Goal: Information Seeking & Learning: Learn about a topic

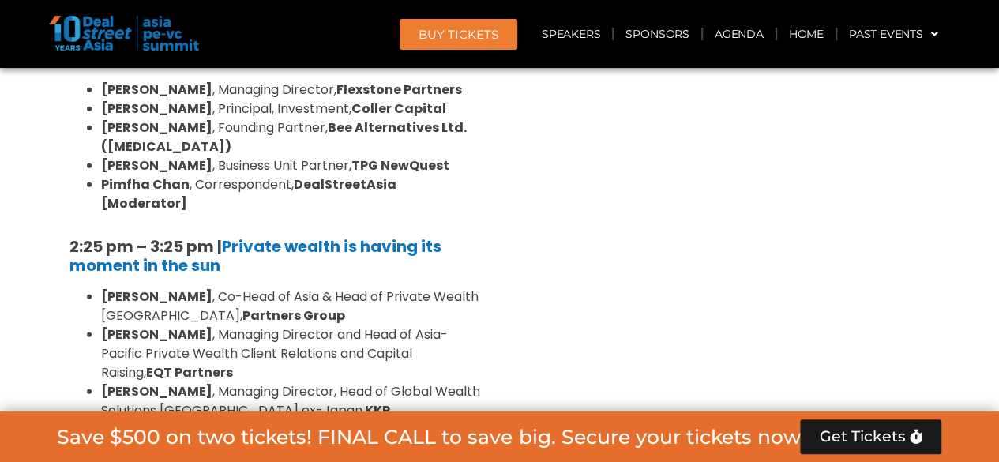
click at [461, 45] on link "BUY Tickets" at bounding box center [459, 34] width 118 height 31
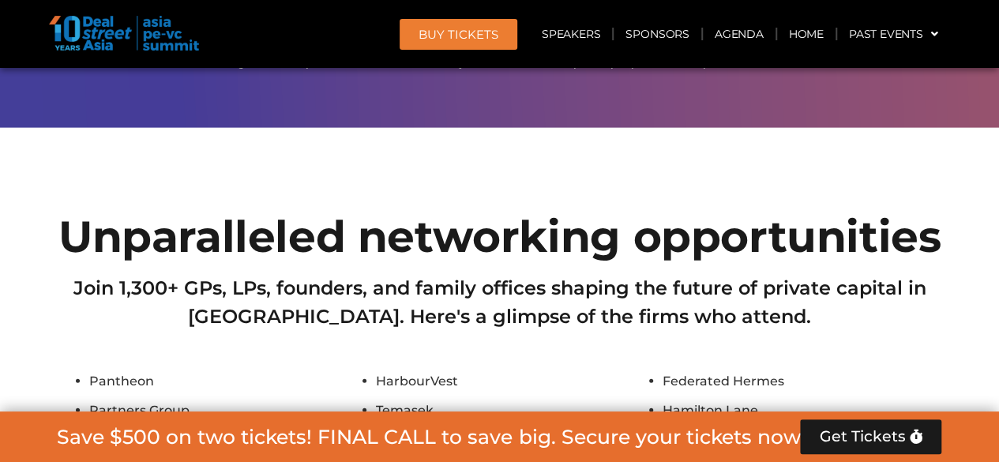
scroll to position [11180, 0]
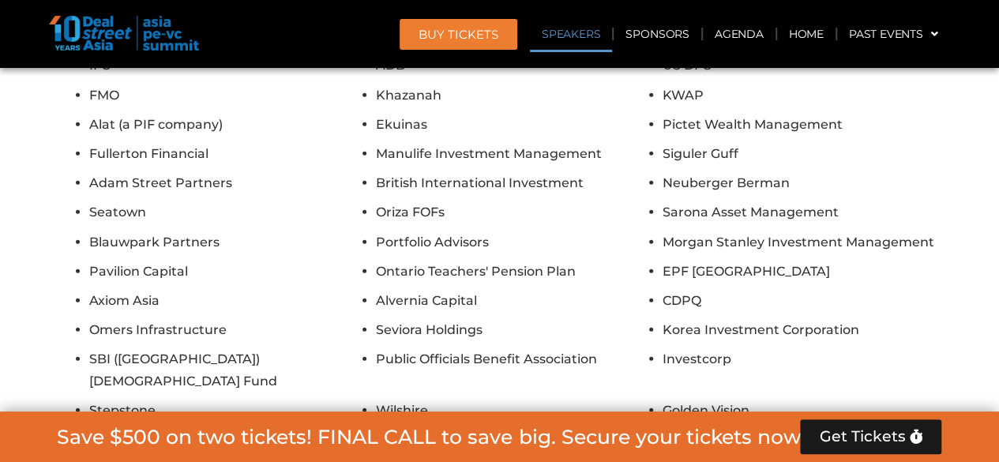
click at [551, 30] on link "Speakers" at bounding box center [571, 34] width 82 height 36
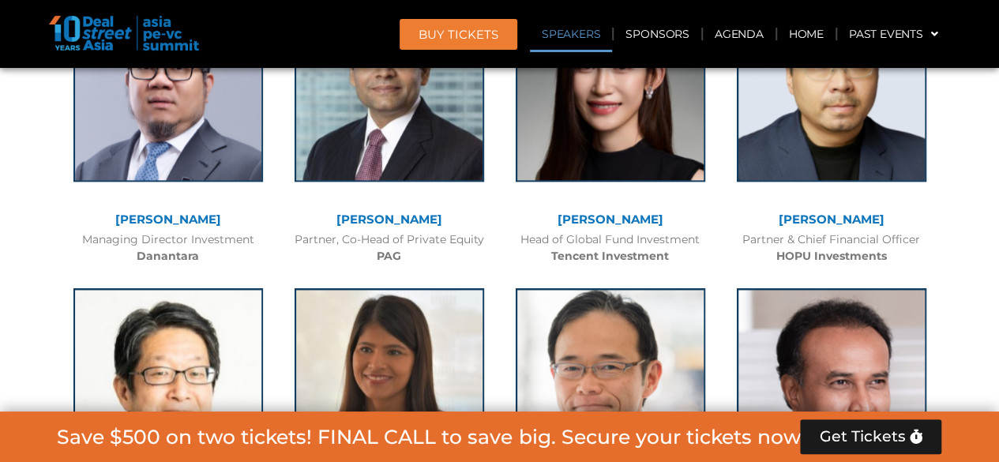
scroll to position [3589, 0]
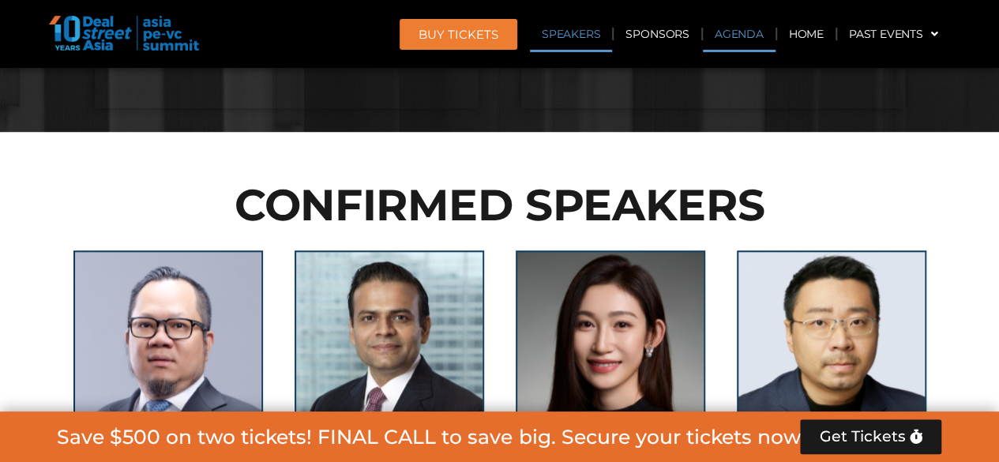
drag, startPoint x: 735, startPoint y: 34, endPoint x: 497, endPoint y: 6, distance: 239.5
click at [735, 34] on link "Agenda" at bounding box center [739, 34] width 73 height 36
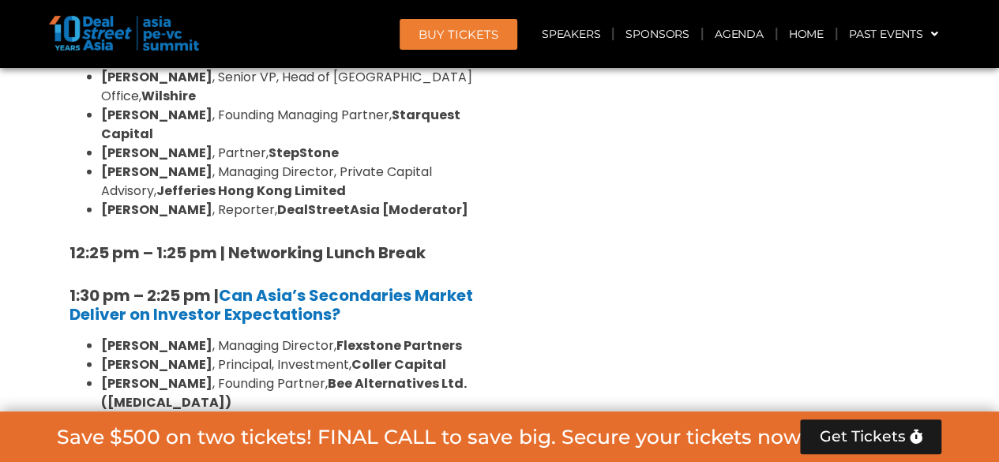
scroll to position [1025, 0]
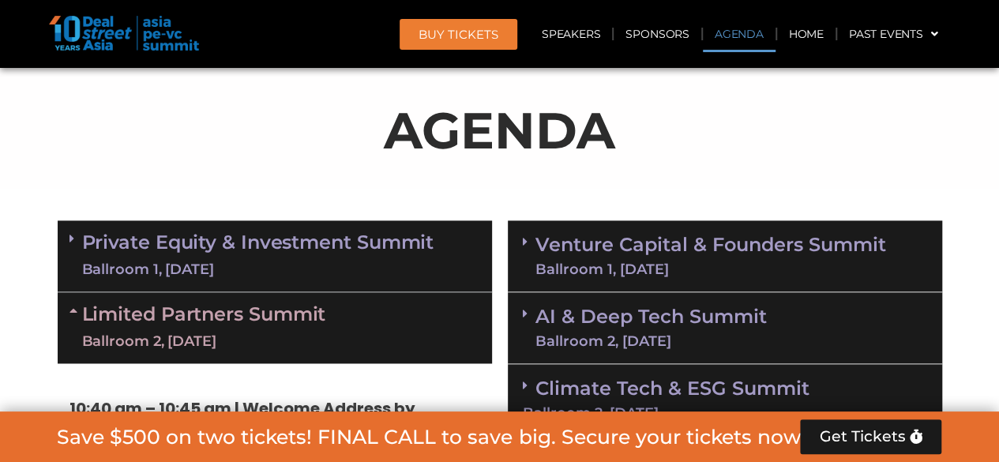
drag, startPoint x: 150, startPoint y: 244, endPoint x: 172, endPoint y: 164, distance: 83.6
click at [150, 244] on link "Private Equity & Investment Summit Ballroom 1, 10 Sept" at bounding box center [258, 255] width 352 height 47
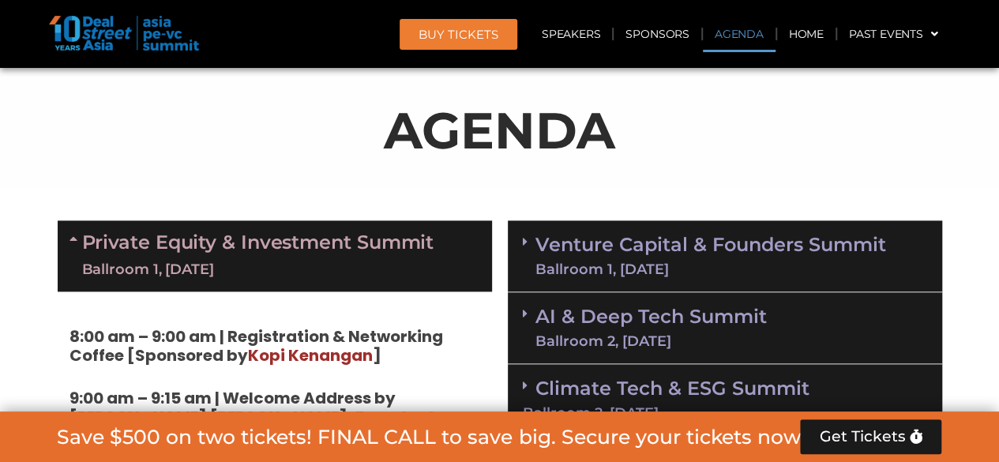
click at [730, 32] on link "Agenda" at bounding box center [739, 34] width 73 height 36
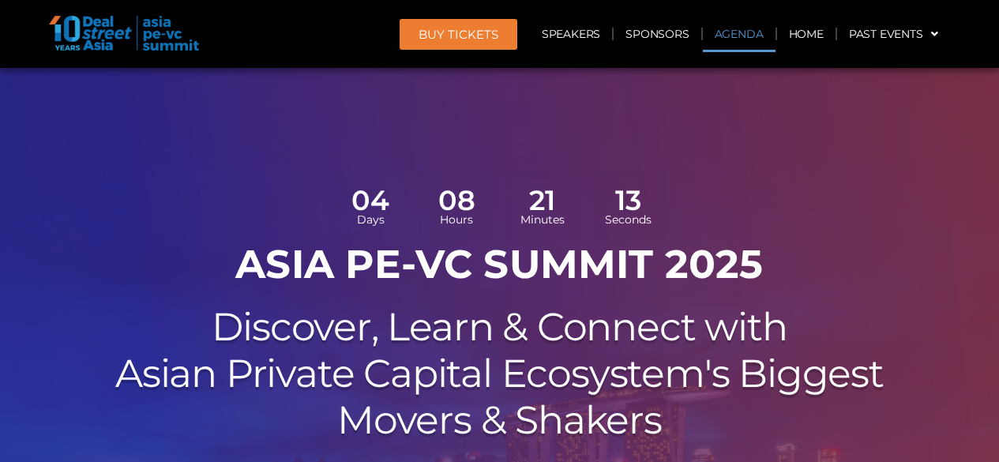
click at [733, 32] on link "Agenda" at bounding box center [739, 34] width 73 height 36
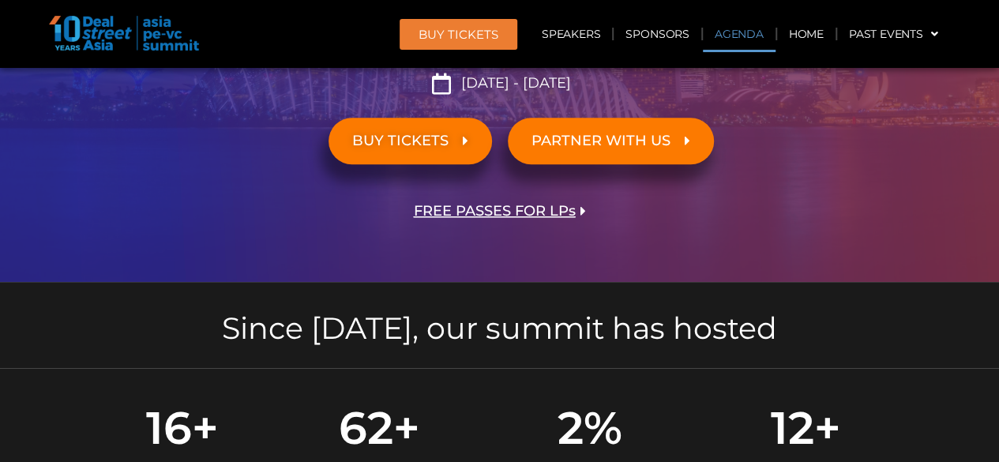
scroll to position [911, 0]
